Goal: Task Accomplishment & Management: Use online tool/utility

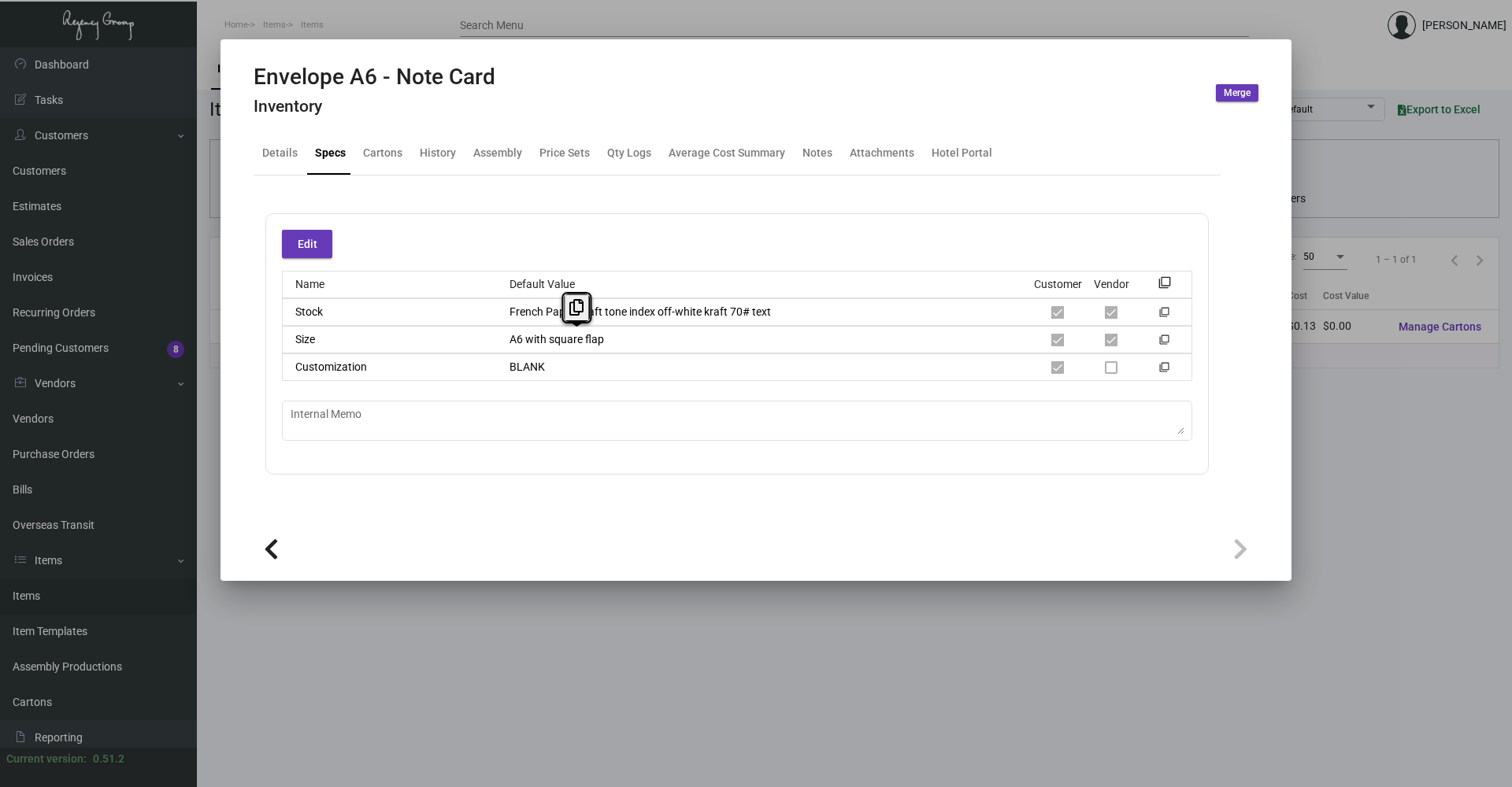
click at [1341, 411] on div at bounding box center [756, 393] width 1512 height 787
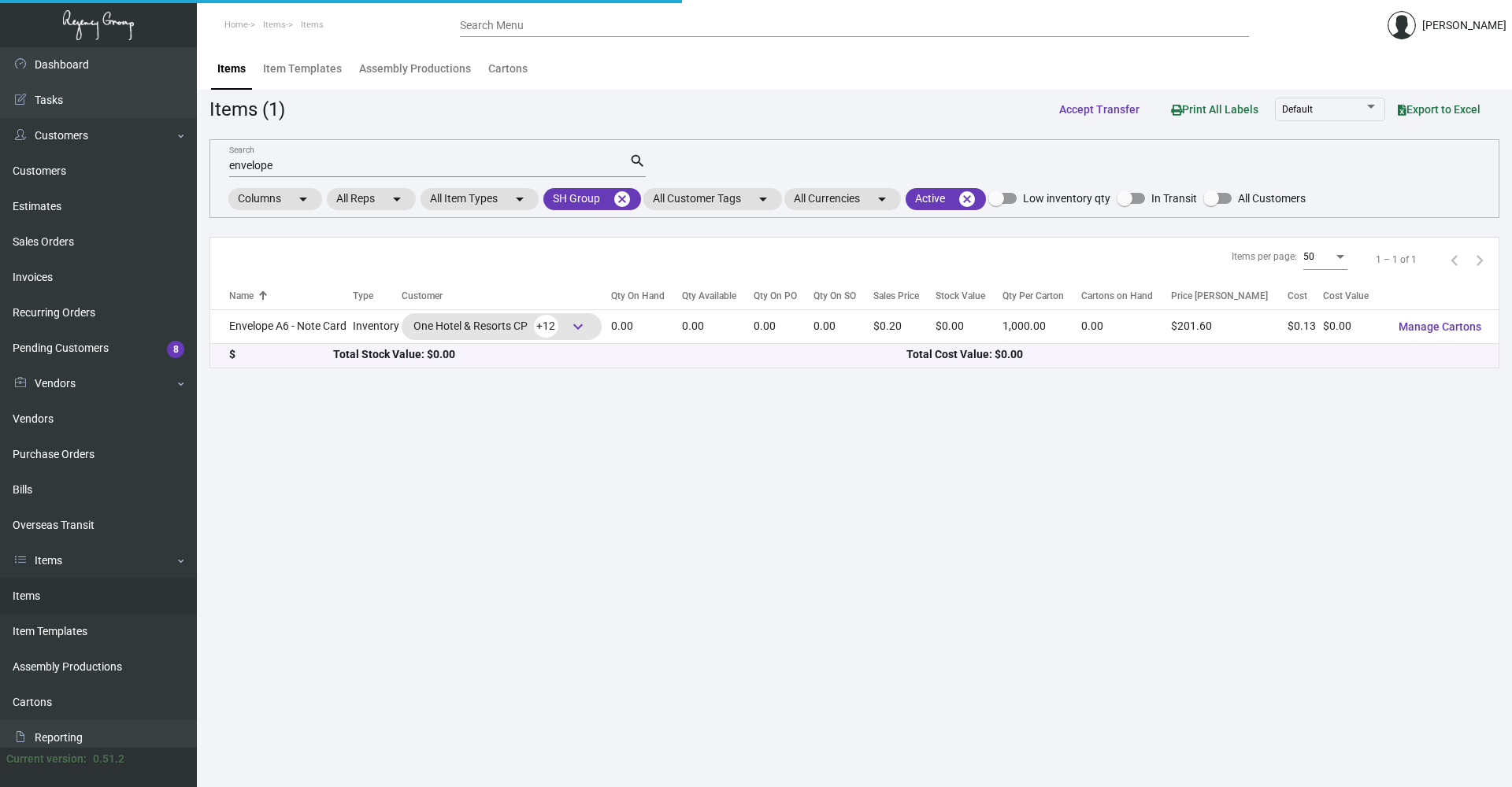
drag, startPoint x: 1390, startPoint y: 425, endPoint x: 1090, endPoint y: 403, distance: 300.8
click at [1390, 426] on main "Items Item Templates Assembly Productions Cartons Items (1) Accept Transfer Pri…" at bounding box center [854, 417] width 1315 height 740
drag, startPoint x: 302, startPoint y: 170, endPoint x: 136, endPoint y: 198, distance: 168.3
click at [136, 198] on div "Dashboard Dashboard Tasks Customers Customers Estimates Sales Orders Invoices R…" at bounding box center [756, 417] width 1512 height 740
click at [619, 203] on mat-icon "cancel" at bounding box center [623, 199] width 19 height 19
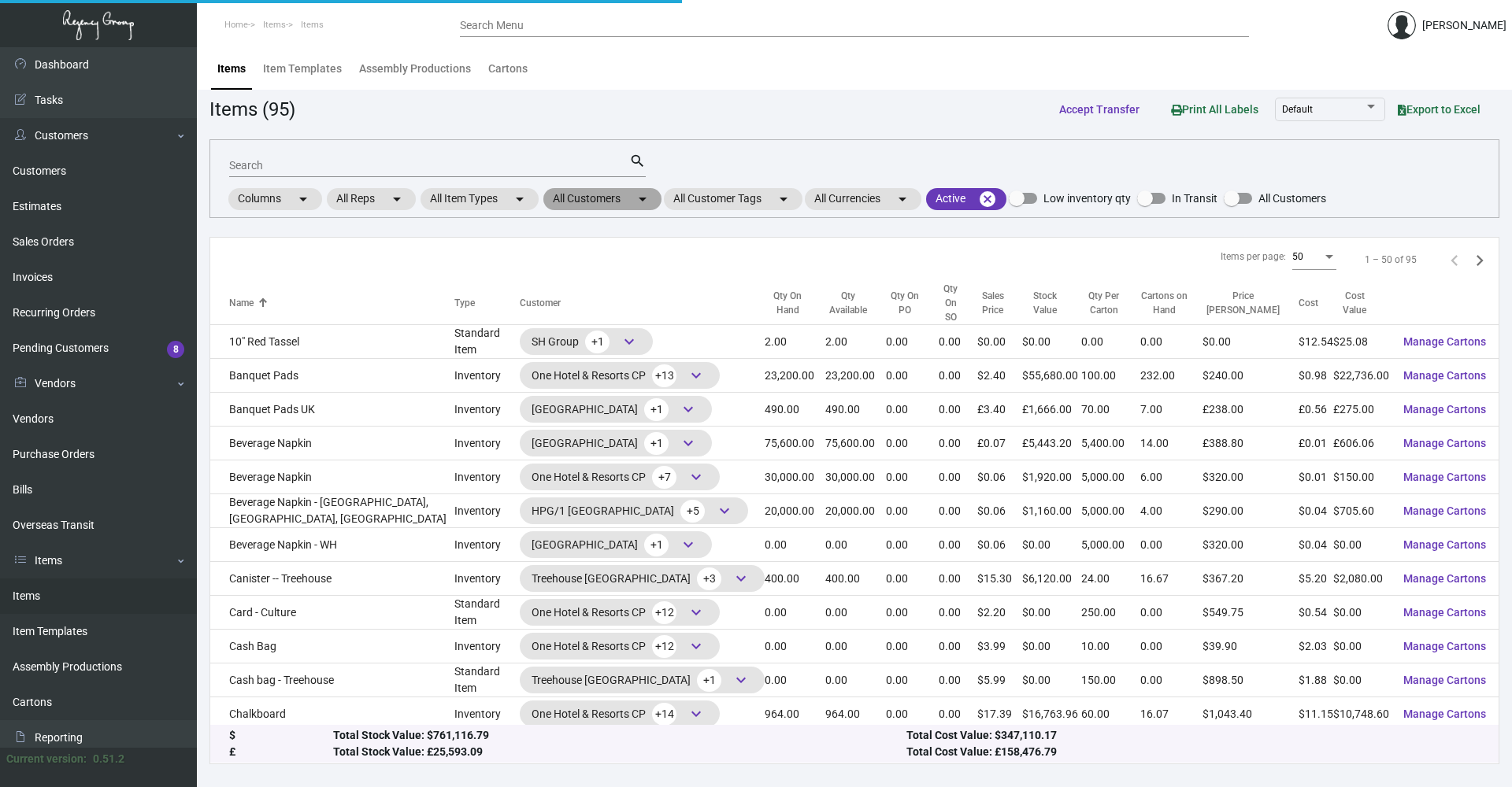
click at [610, 200] on mat-chip "All Customers arrow_drop_down" at bounding box center [602, 198] width 119 height 22
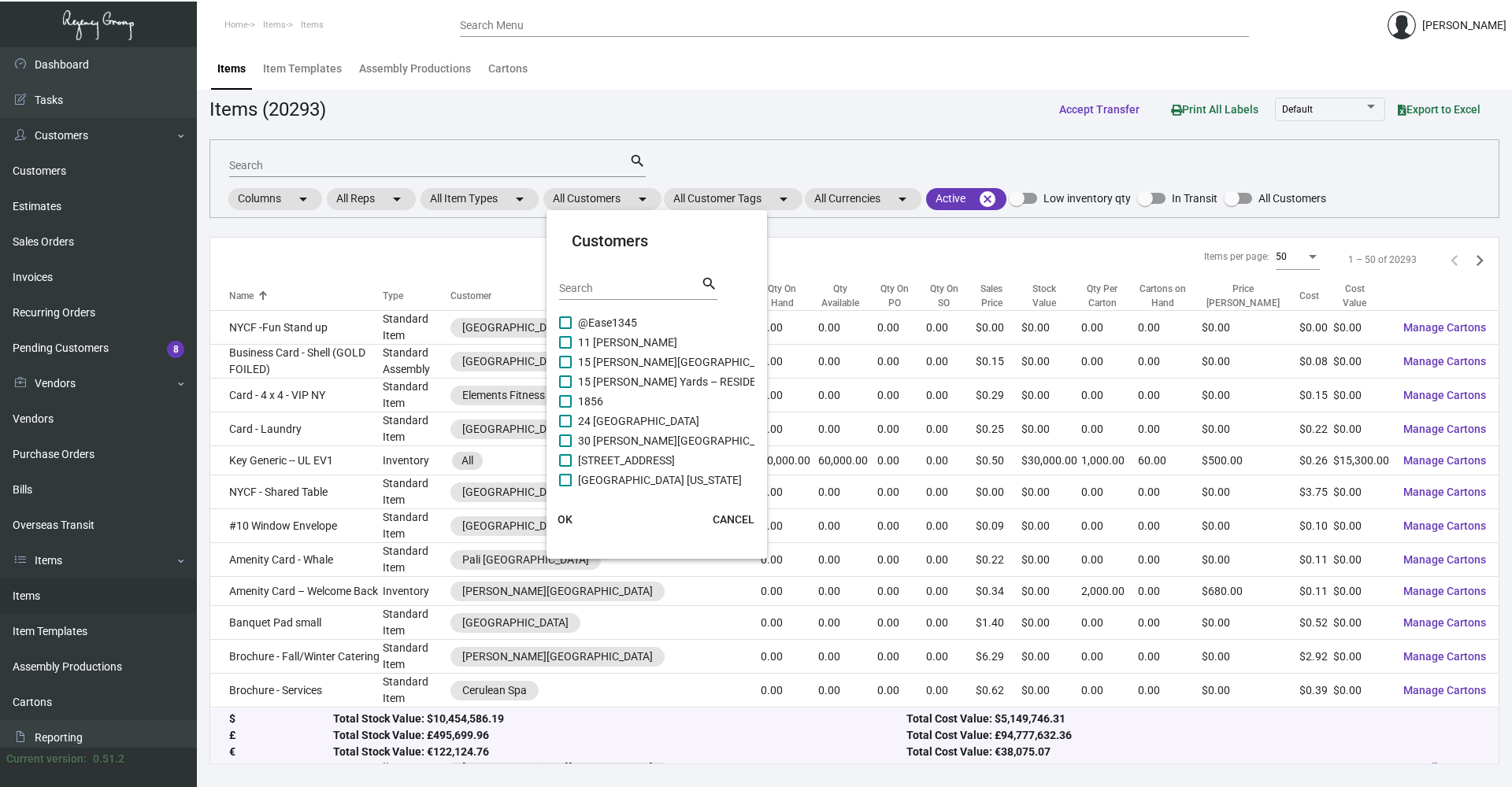
drag, startPoint x: 607, startPoint y: 277, endPoint x: 607, endPoint y: 286, distance: 9.0
click at [607, 282] on div "Search" at bounding box center [629, 287] width 142 height 24
click at [607, 286] on input "Search" at bounding box center [629, 288] width 142 height 13
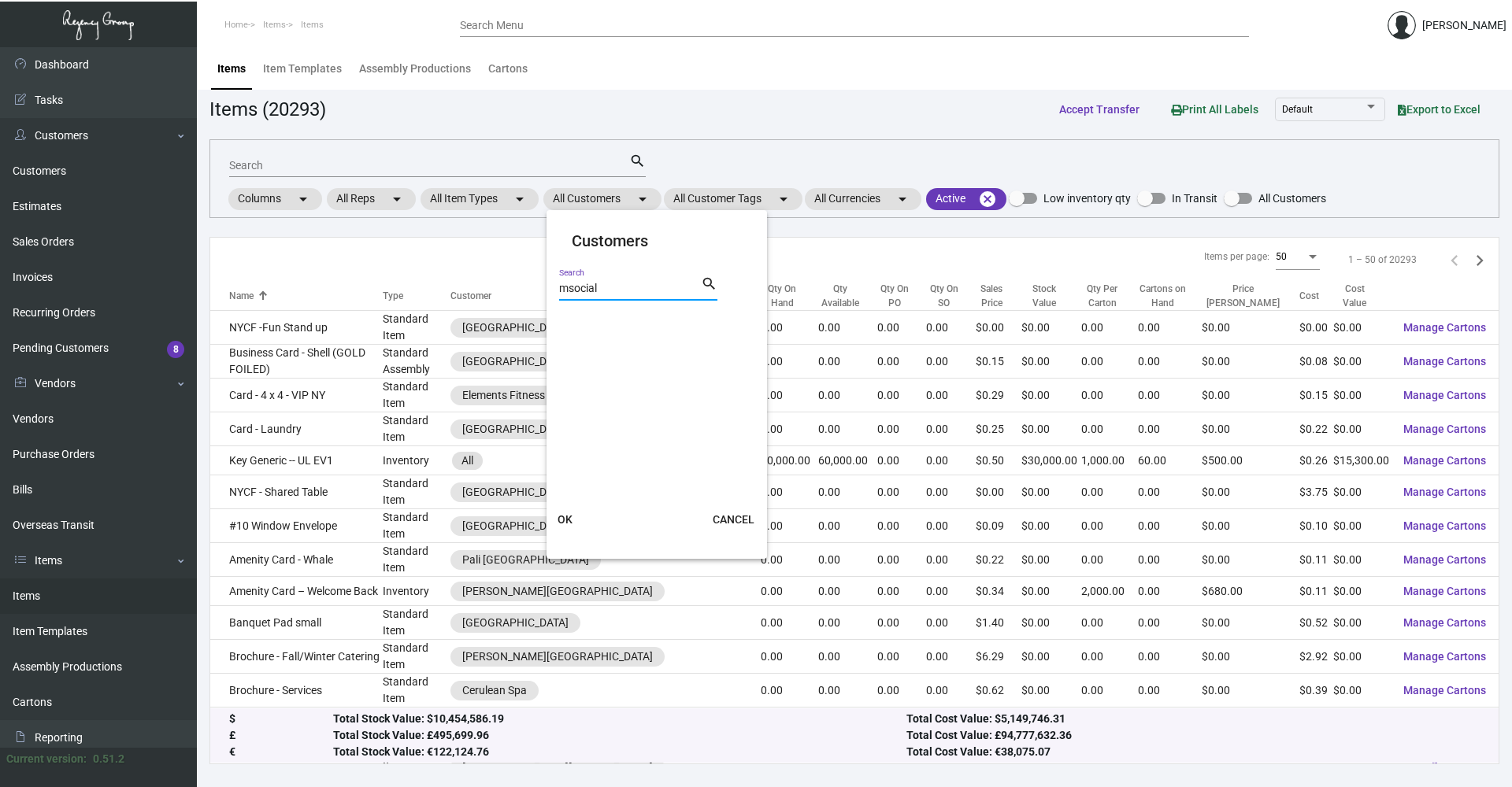
drag, startPoint x: 570, startPoint y: 290, endPoint x: 610, endPoint y: 286, distance: 40.2
type input "m social"
click at [610, 323] on span "M Social" at bounding box center [598, 323] width 40 height 19
click at [566, 329] on input "M Social" at bounding box center [565, 329] width 1 height 1
checkbox input "true"
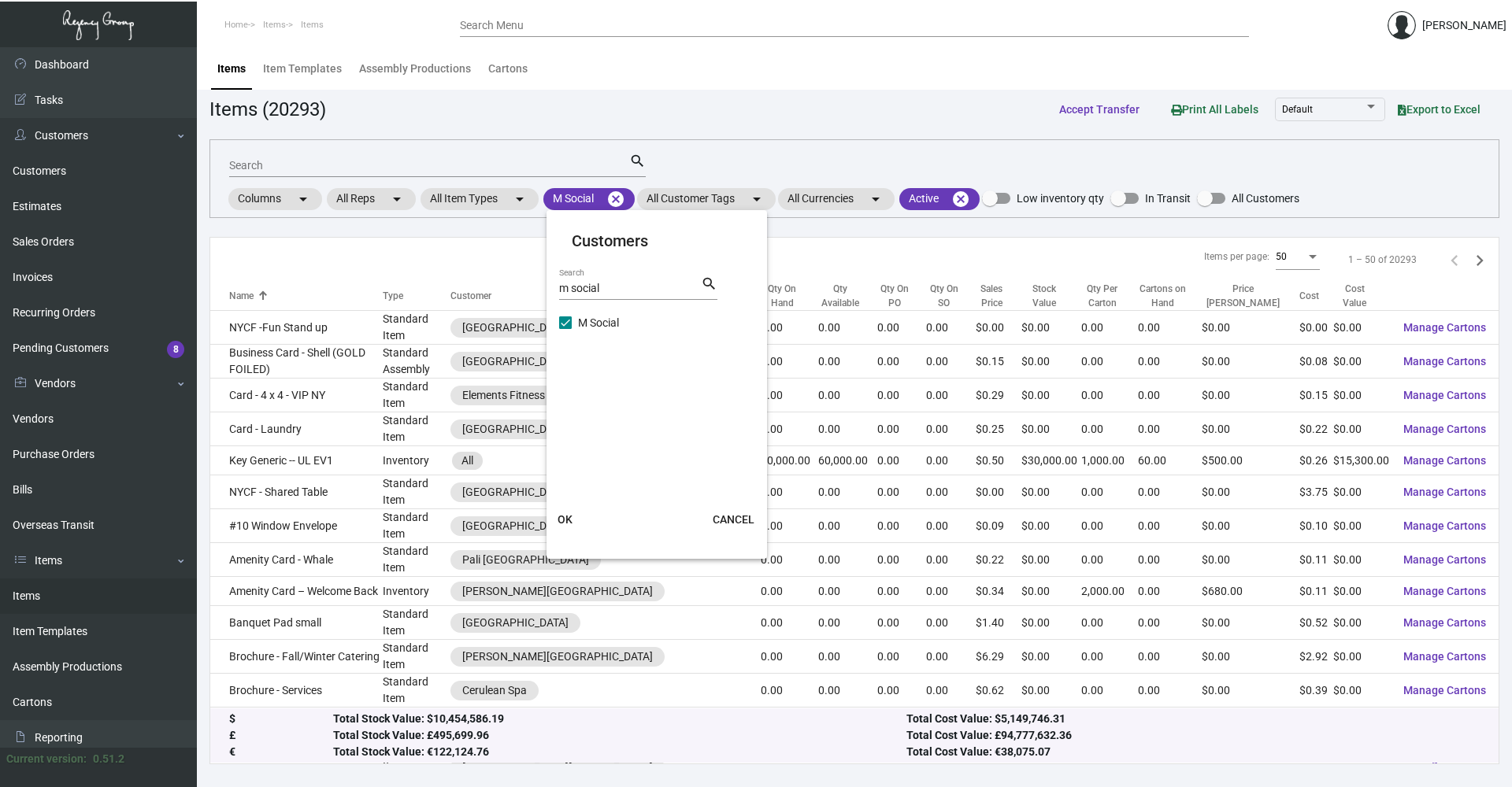
click at [562, 523] on span "OK" at bounding box center [566, 519] width 15 height 13
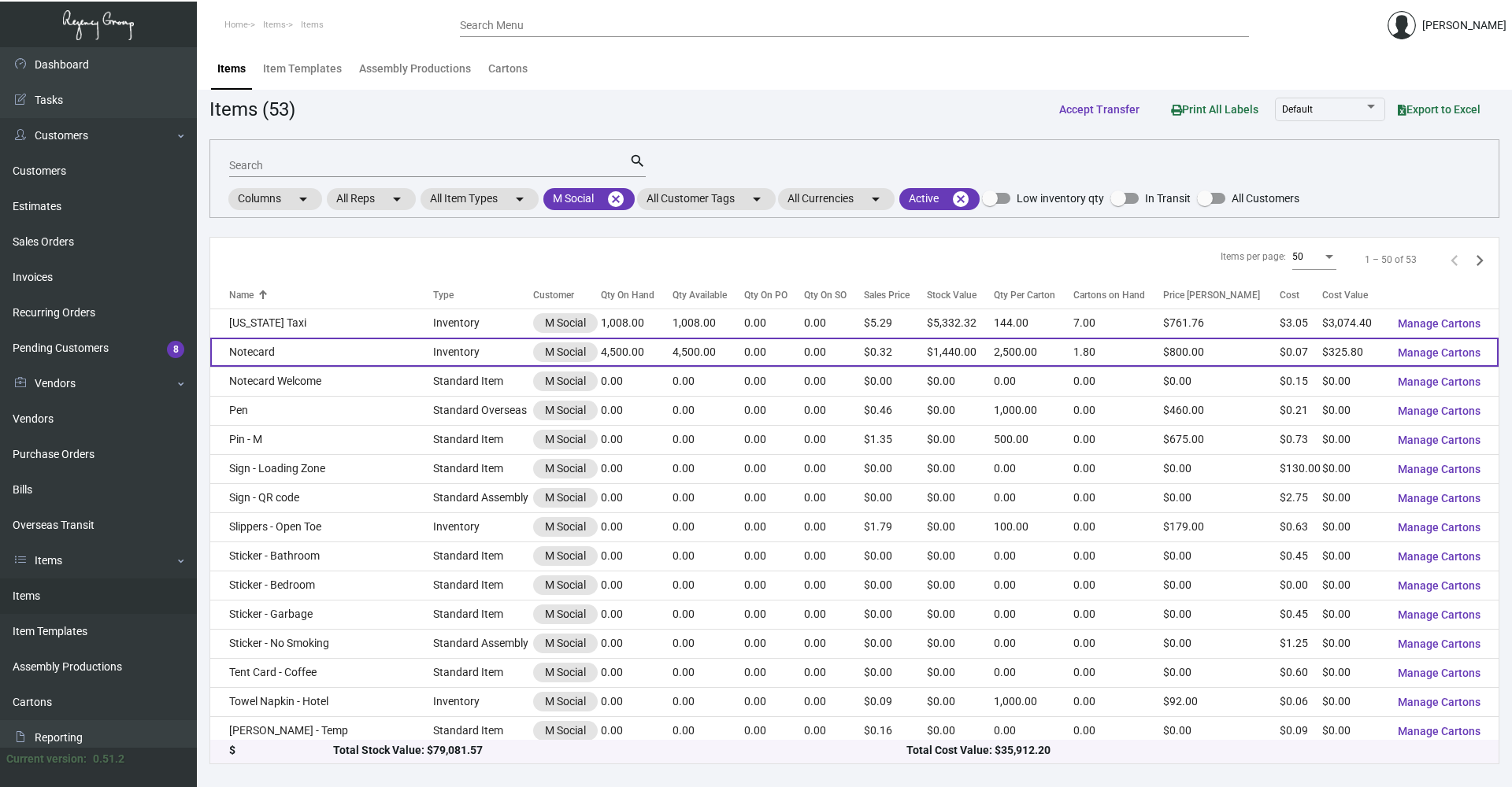
scroll to position [1027, 0]
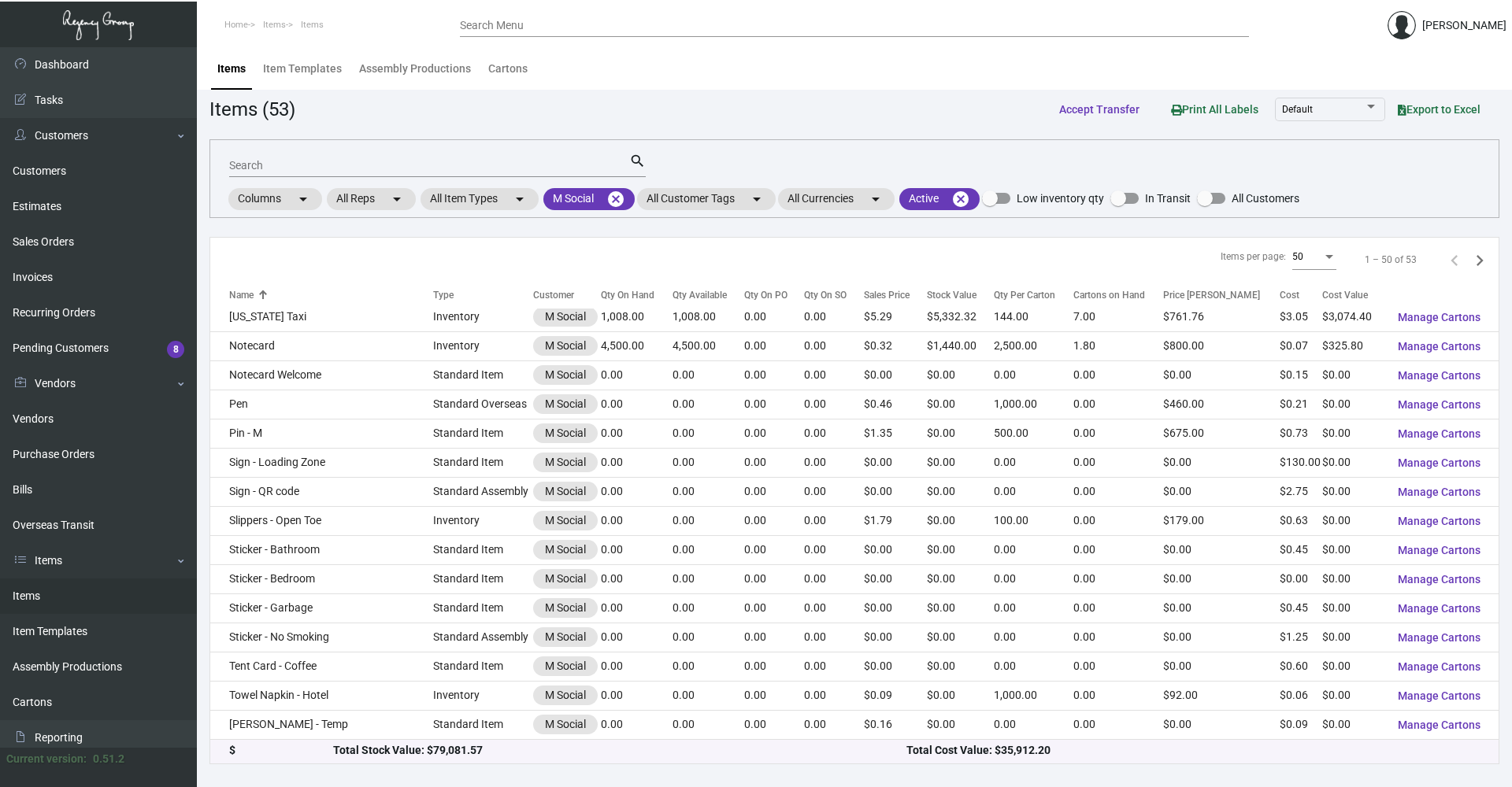
click at [292, 171] on input "Search" at bounding box center [429, 166] width 400 height 13
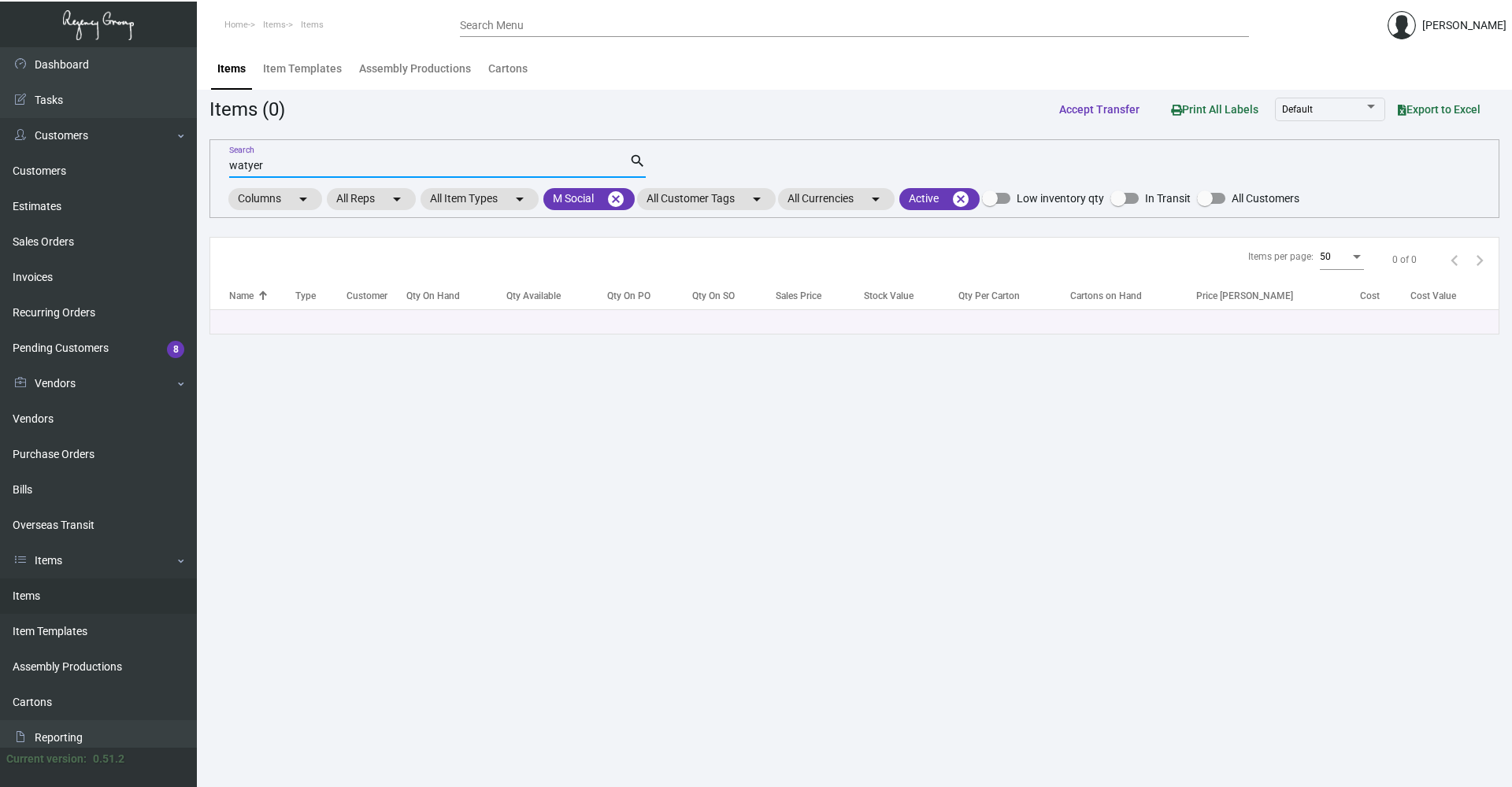
scroll to position [0, 0]
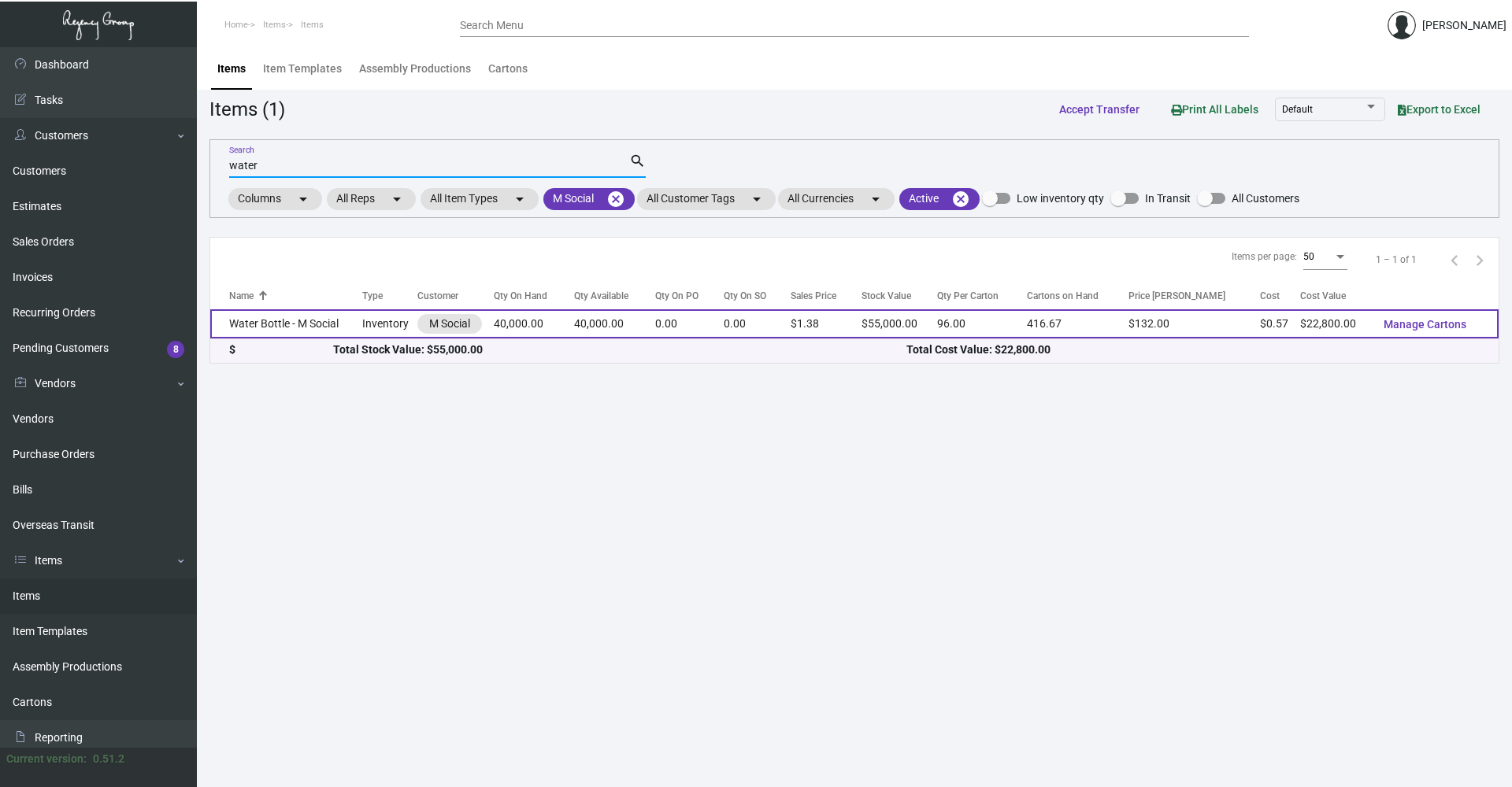
type input "water"
click at [362, 321] on td "Water Bottle - M Social" at bounding box center [286, 324] width 152 height 29
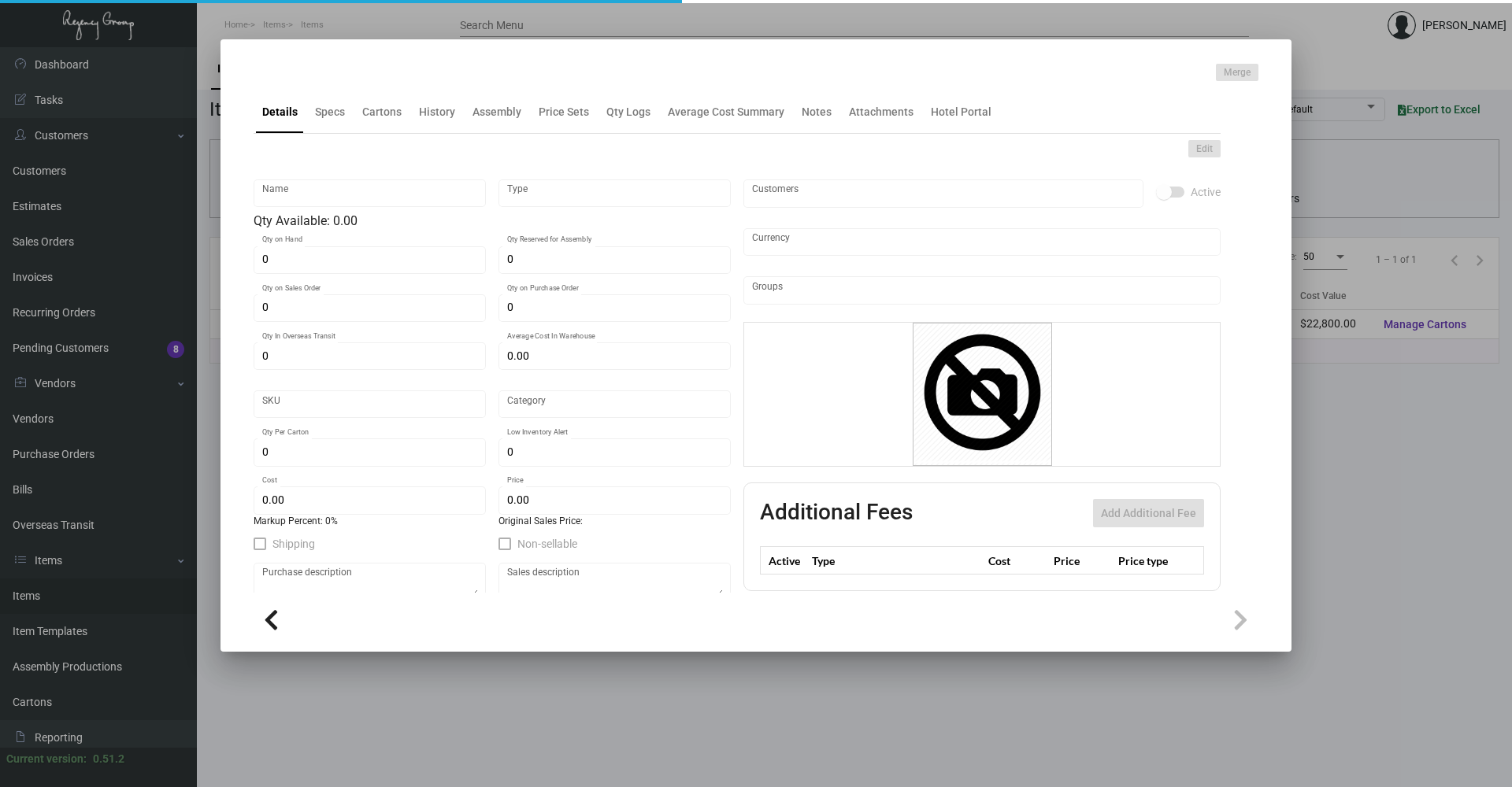
type input "Water Bottle - M Social"
type input "Inventory"
type input "40,000"
type input "$ 0.57"
type input "Overseas"
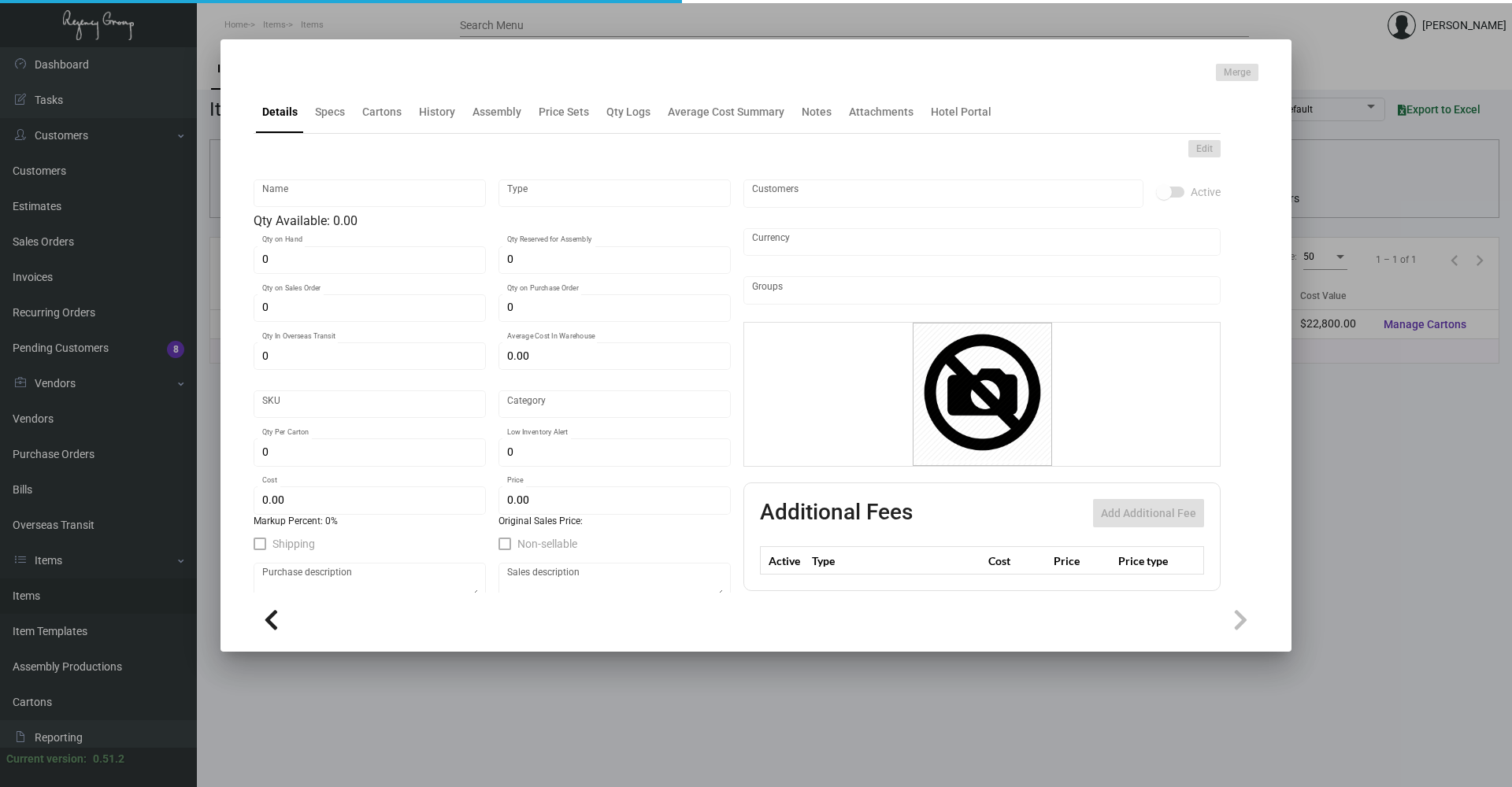
type input "96"
type input "$ 0.57"
type input "$ 1.375"
checkbox input "true"
type input "United States Dollar $"
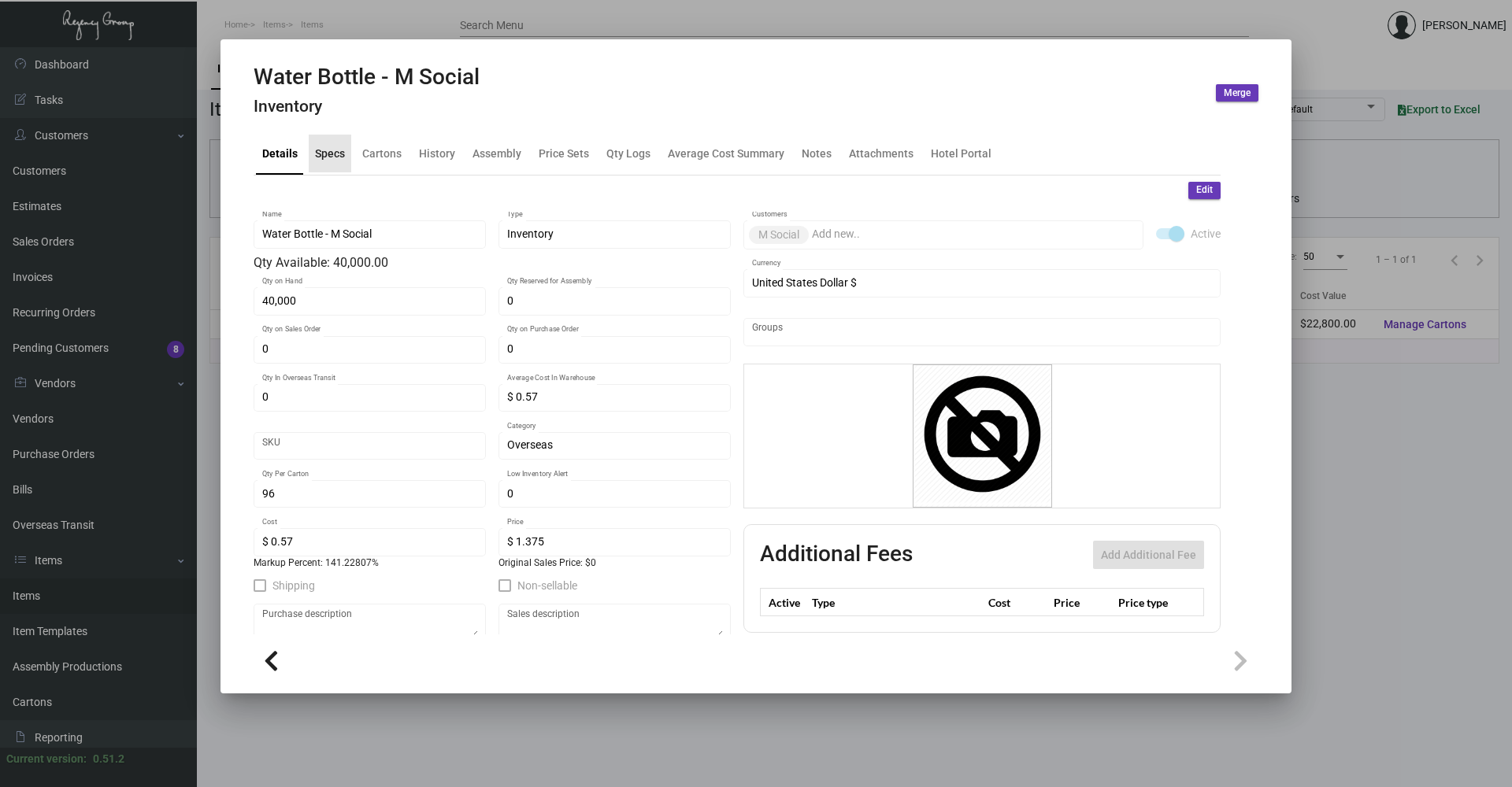
click at [333, 146] on div "Specs" at bounding box center [330, 152] width 30 height 16
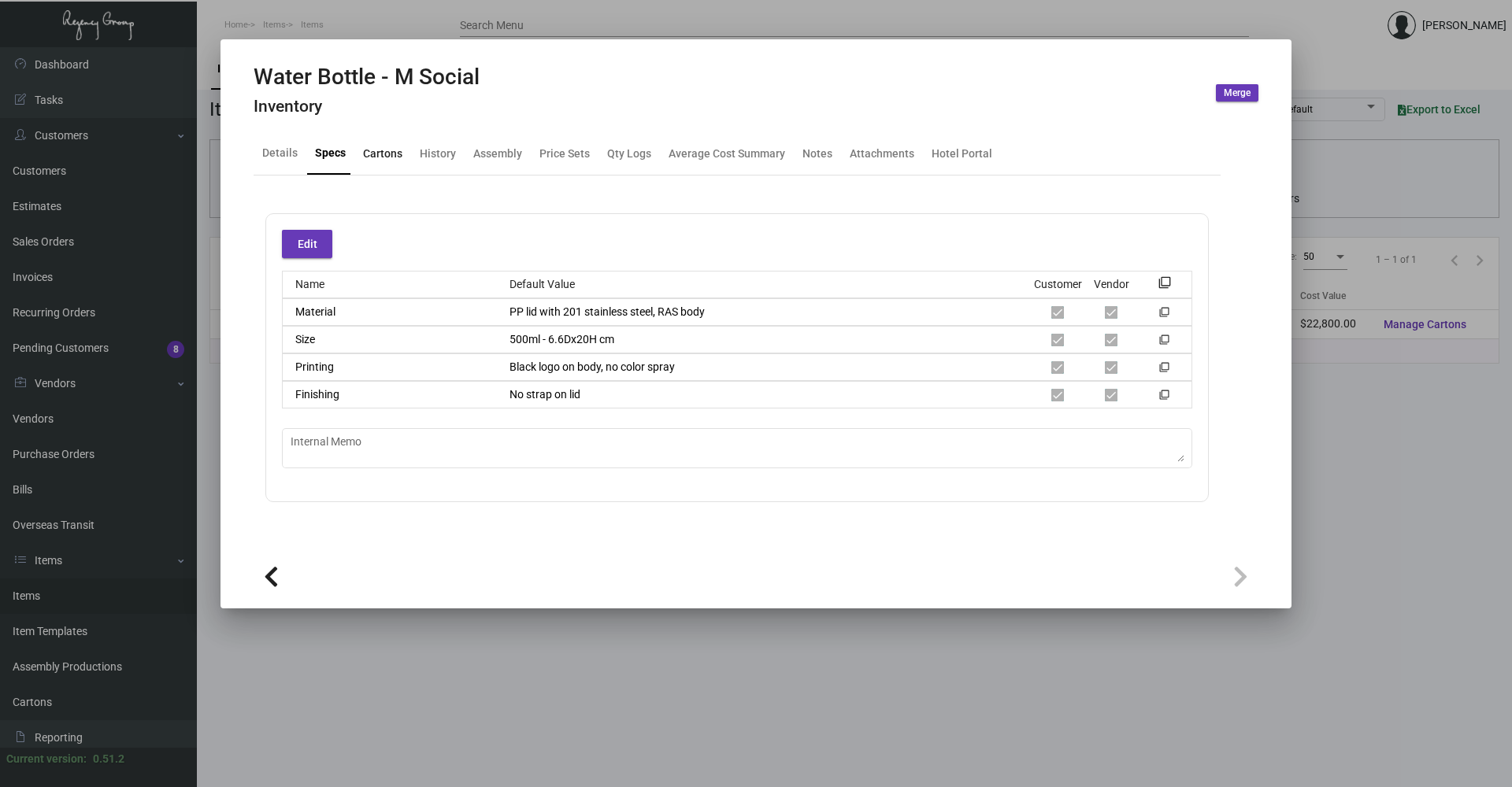
click at [381, 148] on div "Cartons" at bounding box center [383, 152] width 40 height 16
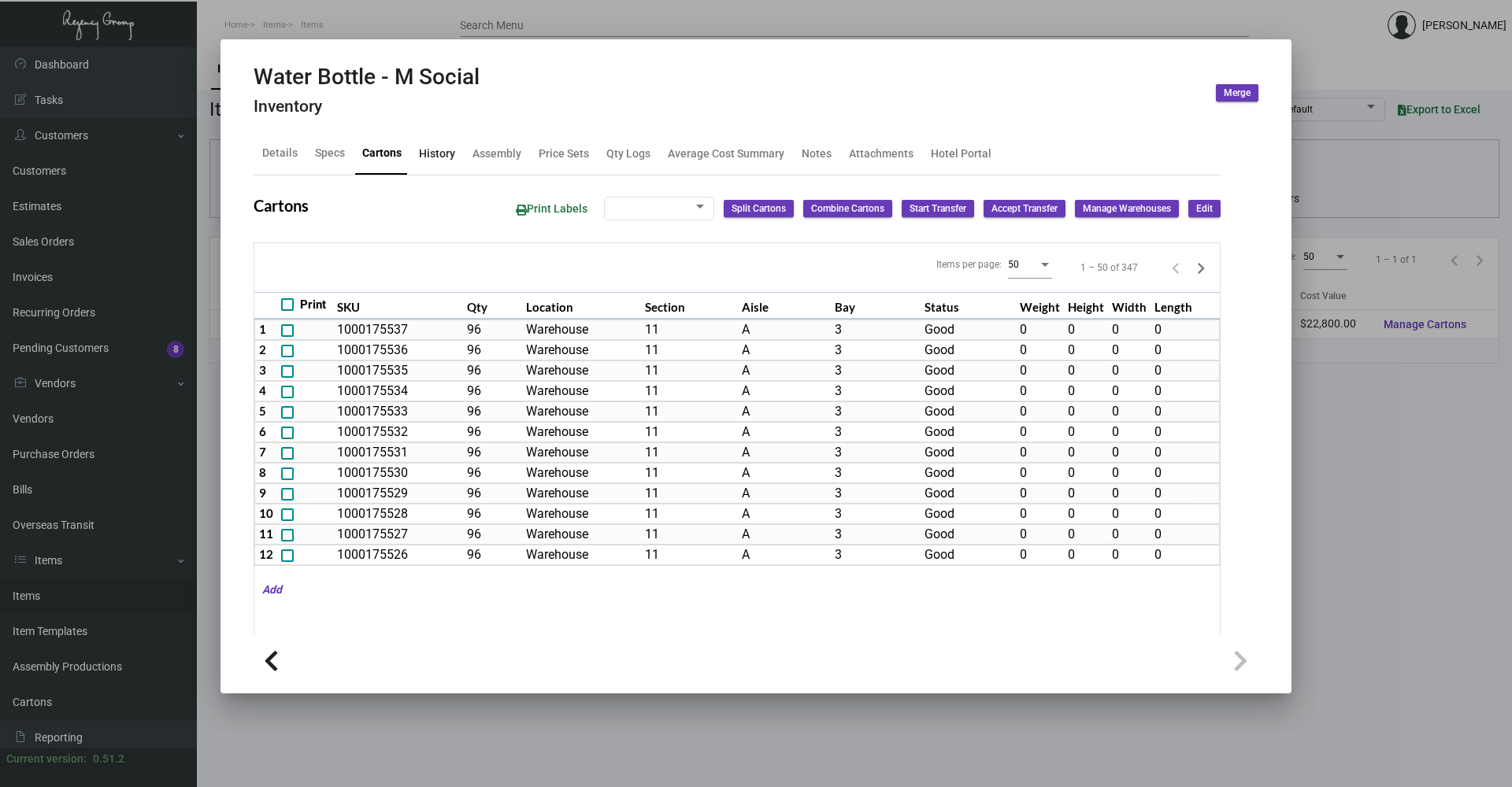
click at [431, 145] on div "History" at bounding box center [438, 152] width 37 height 16
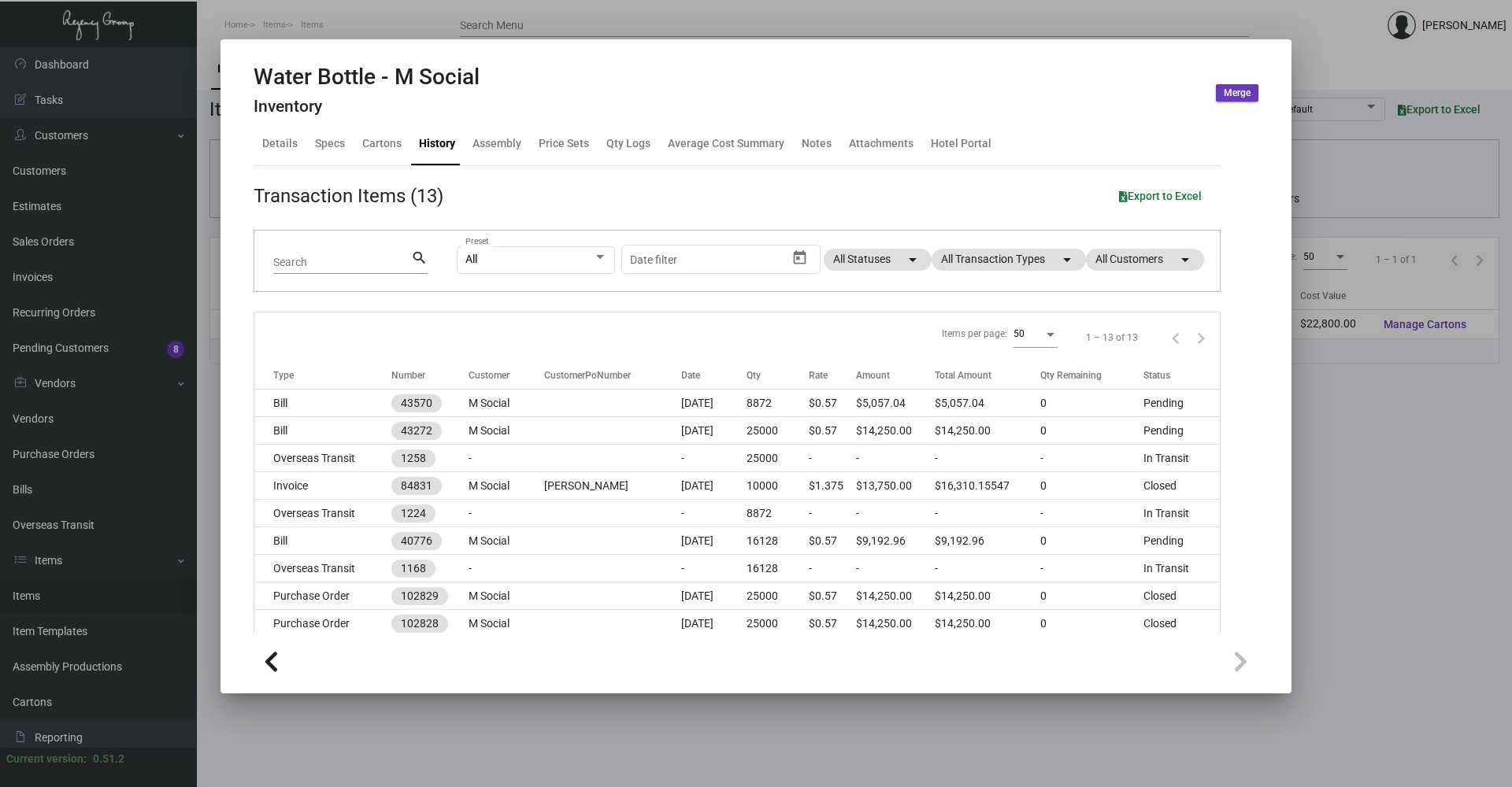
scroll to position [3, 0]
